Goal: Information Seeking & Learning: Check status

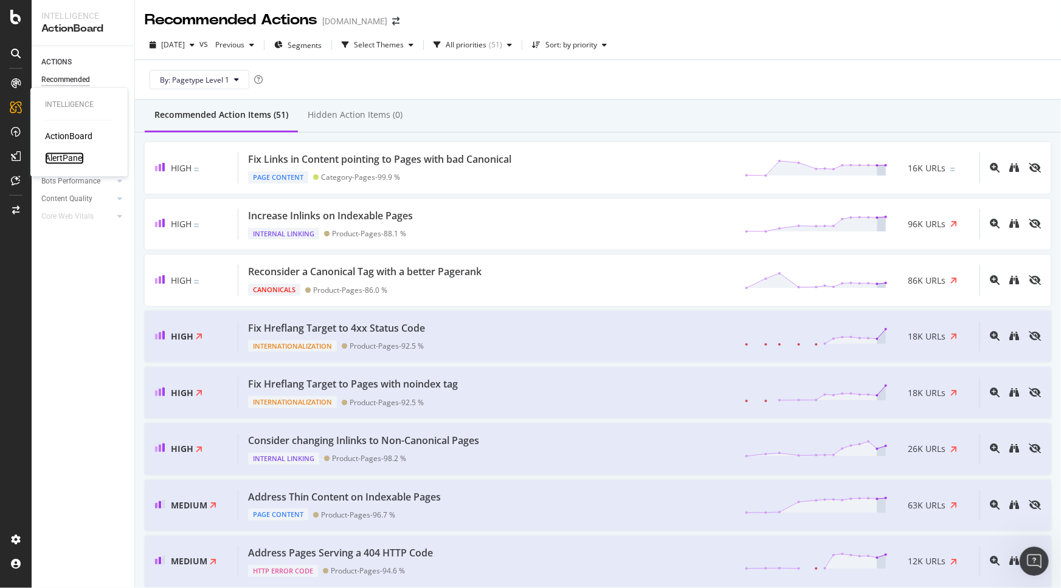
click at [63, 157] on div "AlertPanel" at bounding box center [64, 159] width 39 height 12
